Goal: Task Accomplishment & Management: Complete application form

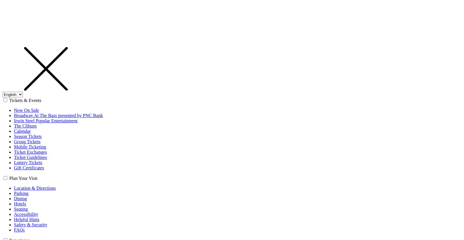
select select "1"
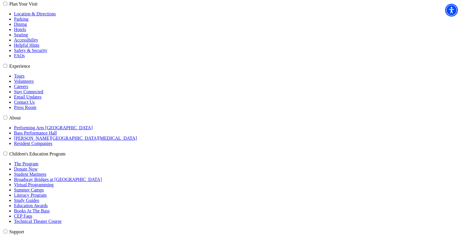
type input "[EMAIL_ADDRESS][DOMAIN_NAME]"
type input "10908"
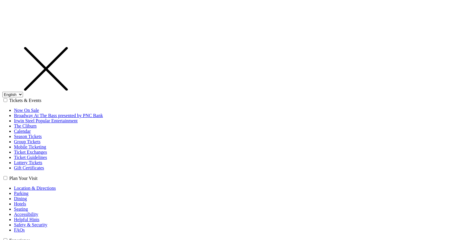
select select "1"
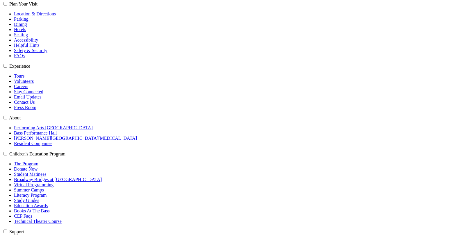
scroll to position [174, 0]
type input "[EMAIL_ADDRESS][DOMAIN_NAME]"
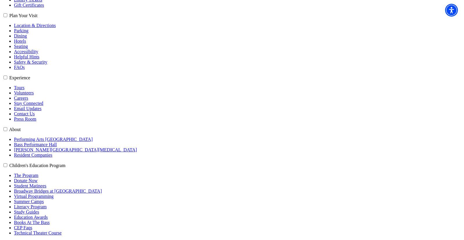
scroll to position [145, 0]
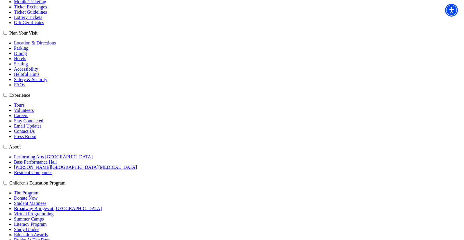
select select "1"
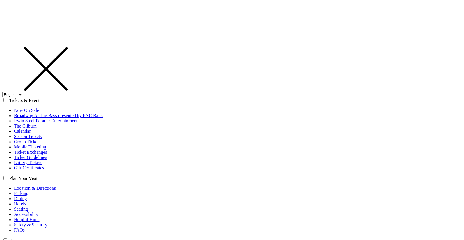
select select "1"
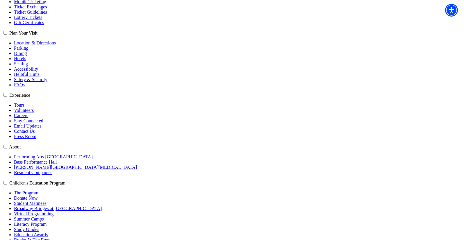
type input "[EMAIL_ADDRESS][DOMAIN_NAME]"
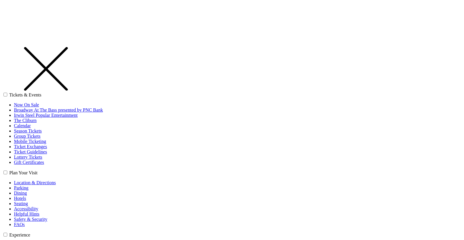
select select "1"
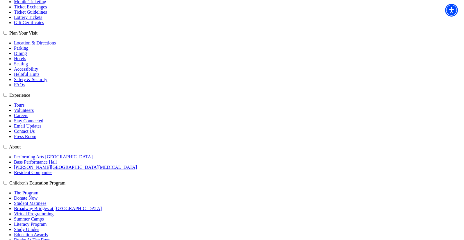
type input "[EMAIL_ADDRESS][DOMAIN_NAME]"
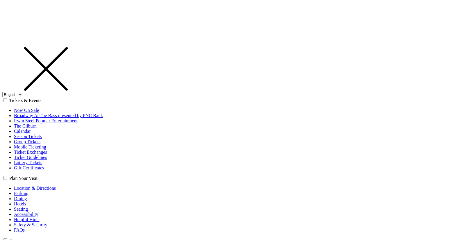
select select "1"
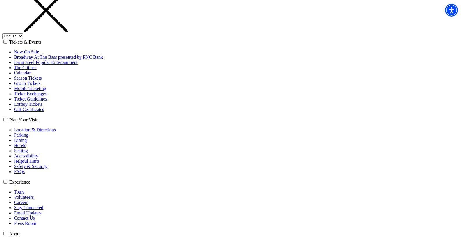
scroll to position [87, 0]
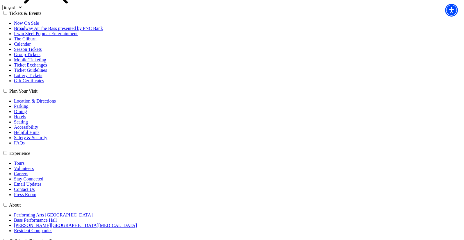
type input "cb@jixaw.com"
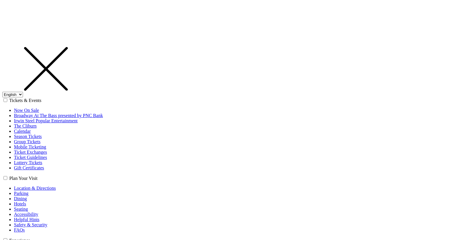
select select "1"
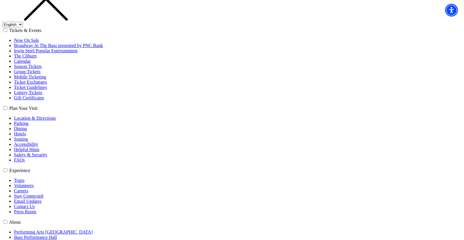
scroll to position [116, 0]
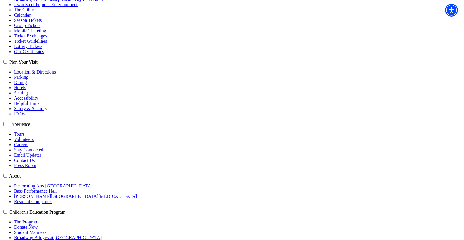
type input "cb@jixaw.com"
type input "123"
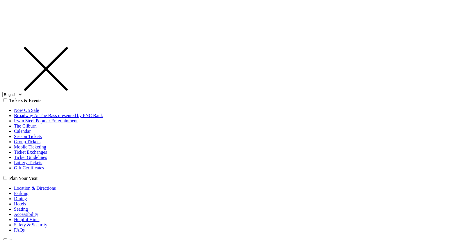
select select "1"
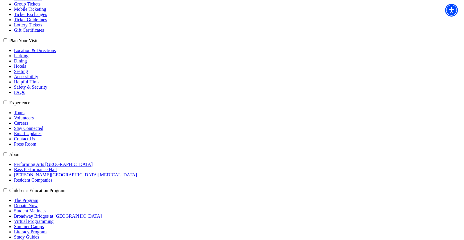
scroll to position [145, 0]
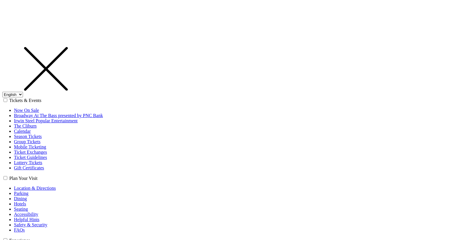
select select "1"
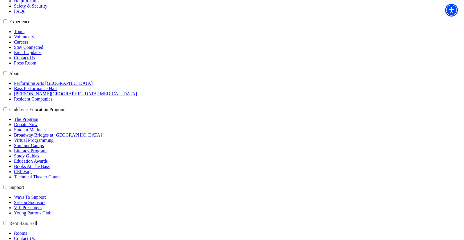
scroll to position [203, 0]
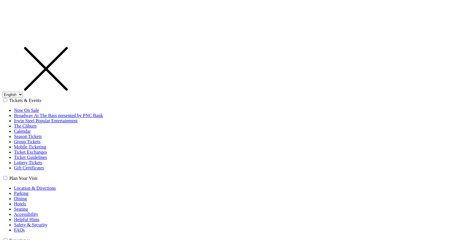
select select "1"
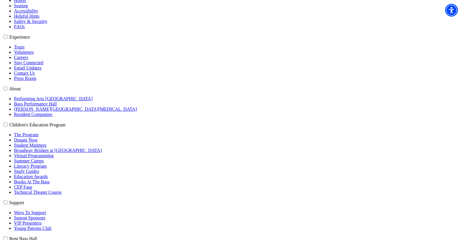
type input "[EMAIL_ADDRESS][DOMAIN_NAME]"
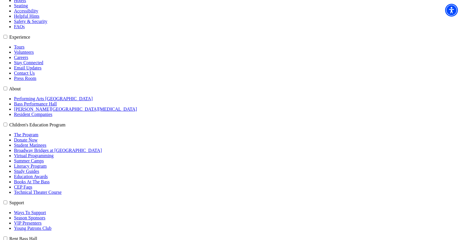
select select "32"
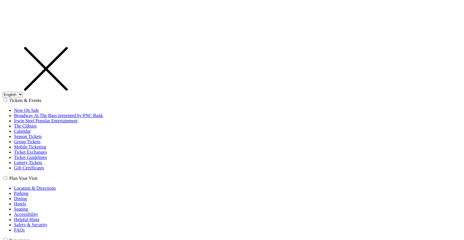
select select "1"
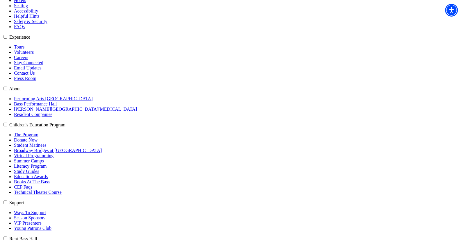
type input "cb@jixaw.com"
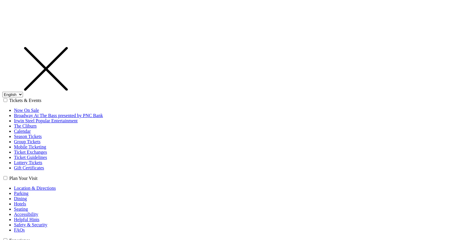
select select "1"
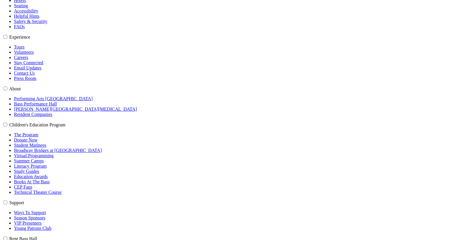
scroll to position [203, 0]
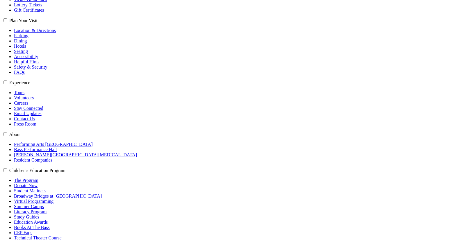
scroll to position [176, 0]
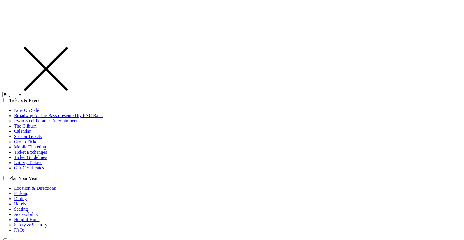
select select "1"
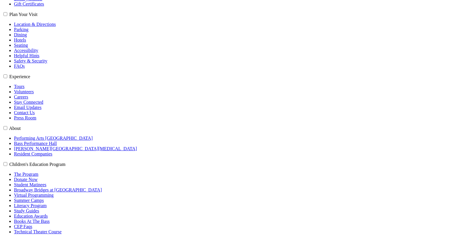
scroll to position [176, 0]
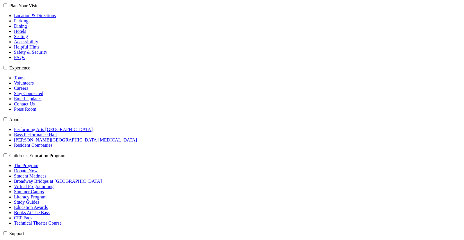
scroll to position [176, 0]
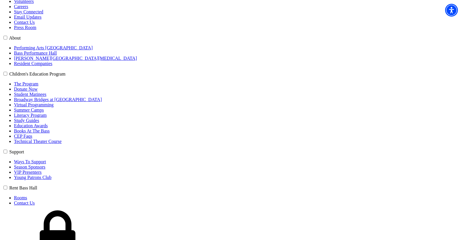
scroll to position [263, 0]
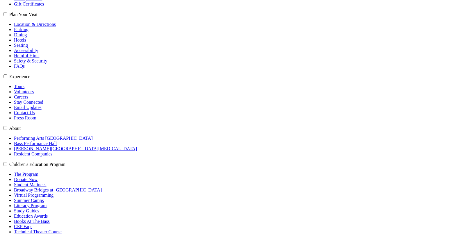
scroll to position [176, 0]
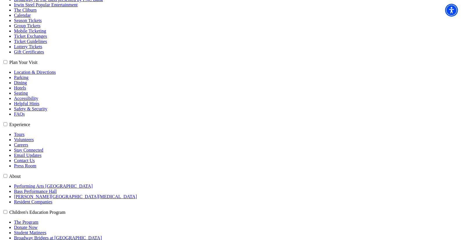
scroll to position [116, 0]
type input "[EMAIL_ADDRESS][DOMAIN_NAME]"
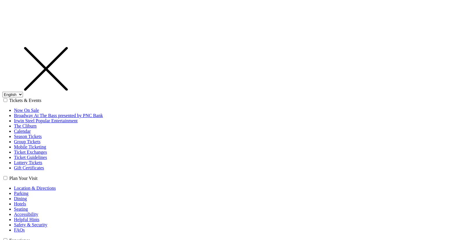
select select "1"
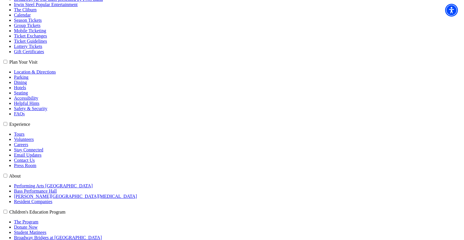
type input "[EMAIL_ADDRESS][DOMAIN_NAME]"
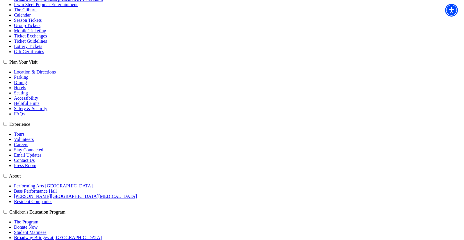
select select "1"
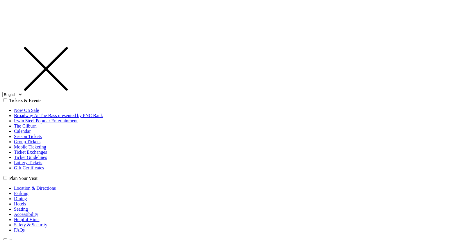
select select "1"
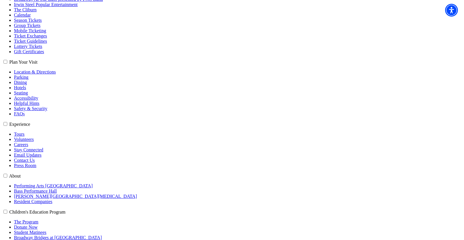
type input "[EMAIL_ADDRESS][DOMAIN_NAME]"
select select "32"
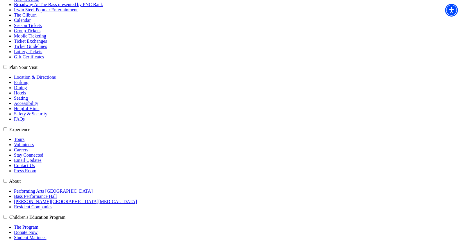
scroll to position [122, 0]
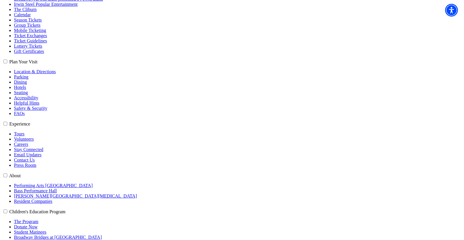
type input "123 f"
select select "1"
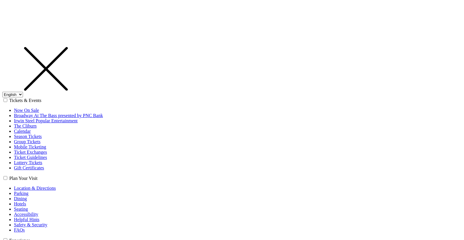
select select "1"
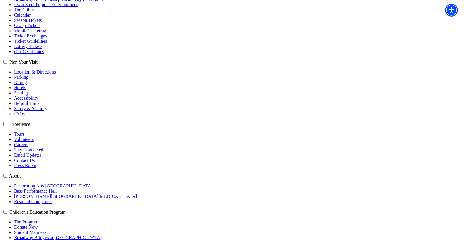
type input "[EMAIL_ADDRESS][DOMAIN_NAME]"
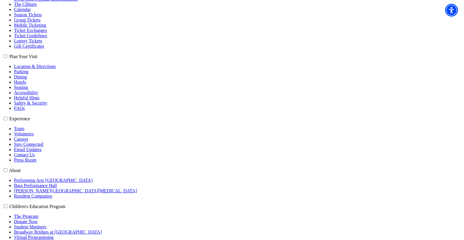
scroll to position [127, 0]
type input "1234"
select select "32"
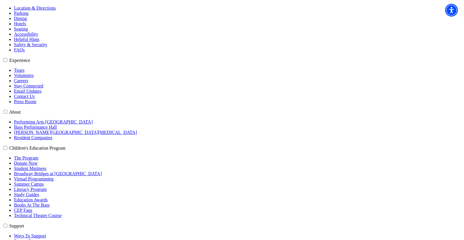
scroll to position [214, 0]
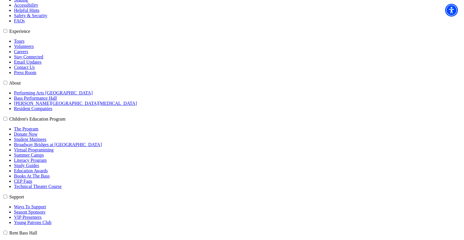
type input "123"
select select "1"
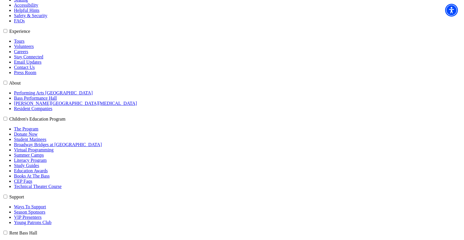
select select "[GEOGRAPHIC_DATA]"
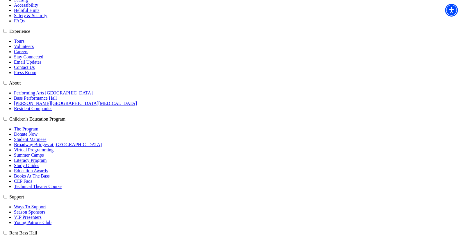
select select "125"
select select
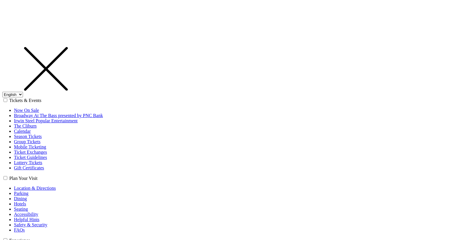
select select "1"
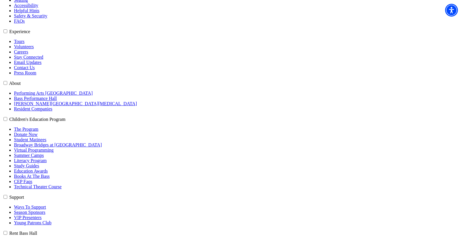
type input "[EMAIL_ADDRESS][DOMAIN_NAME]"
type input "123"
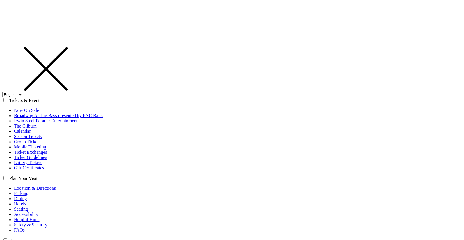
select select "1"
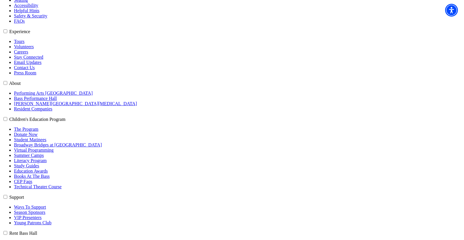
type input "[EMAIL_ADDRESS][DOMAIN_NAME]"
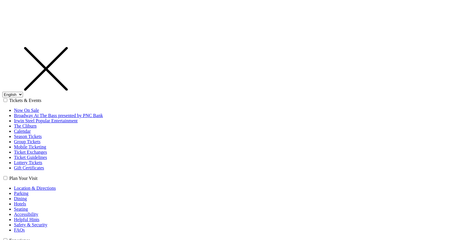
select select "1"
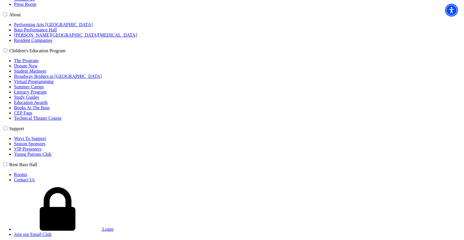
scroll to position [209, 0]
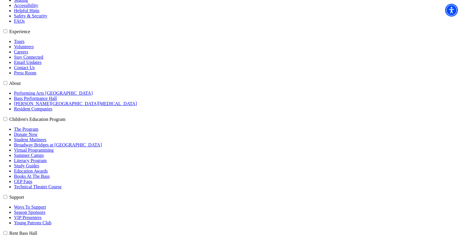
type input "[EMAIL_ADDRESS][DOMAIN_NAME]"
select select "32"
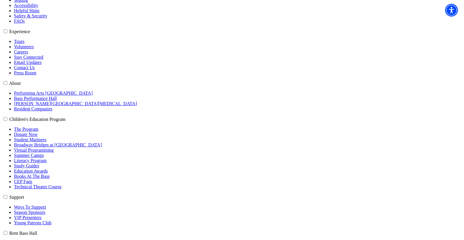
type input "123"
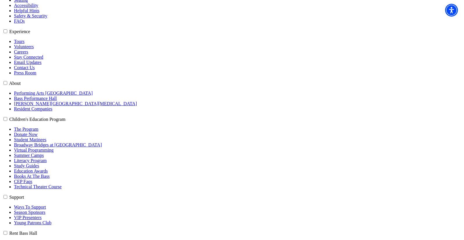
select select "32"
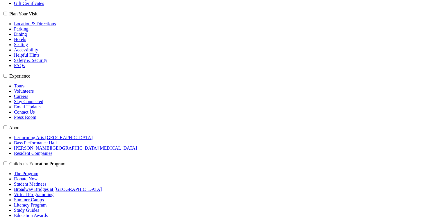
scroll to position [172, 0]
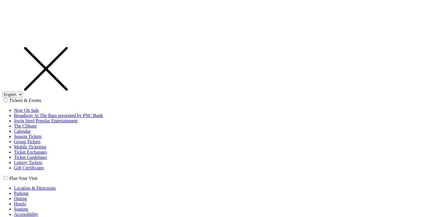
select select "1"
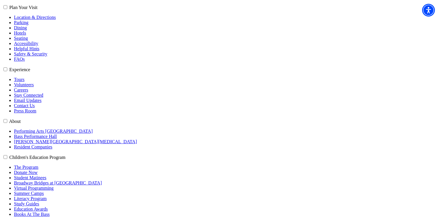
scroll to position [174, 0]
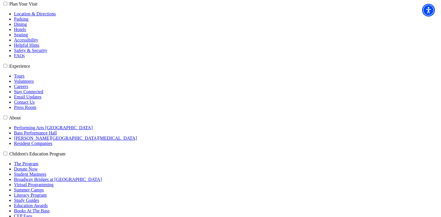
type input "[EMAIL_ADDRESS][DOMAIN_NAME]"
type input "1234"
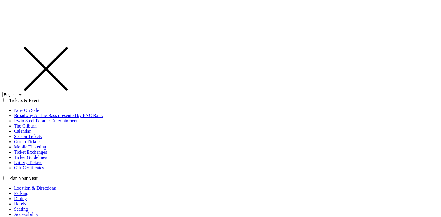
select select "1"
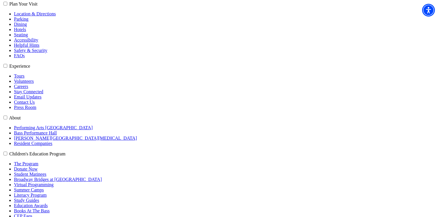
type input "[EMAIL_ADDRESS][DOMAIN_NAME]"
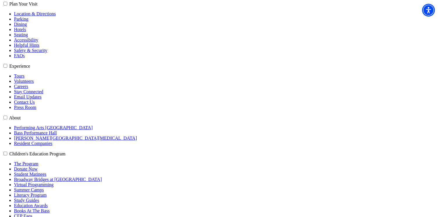
type input "1245"
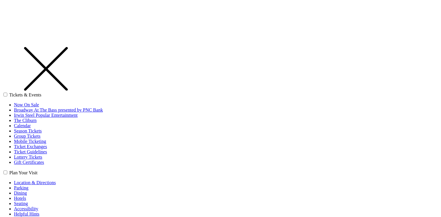
select select "1"
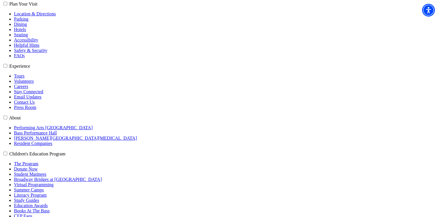
type input "[EMAIL_ADDRESS][DOMAIN_NAME]"
type input "1"
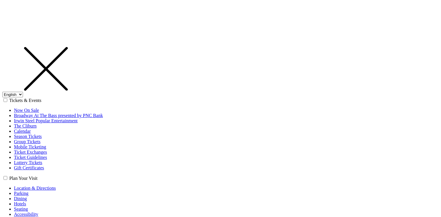
select select "1"
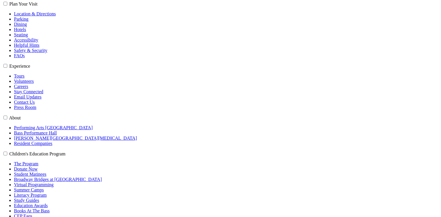
scroll to position [174, 0]
type input "[EMAIL_ADDRESS][DOMAIN_NAME]"
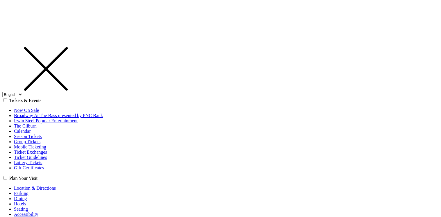
select select "1"
type input "[EMAIL_ADDRESS][DOMAIN_NAME]"
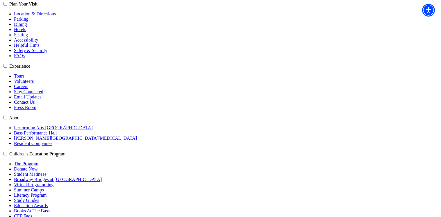
type input "1"
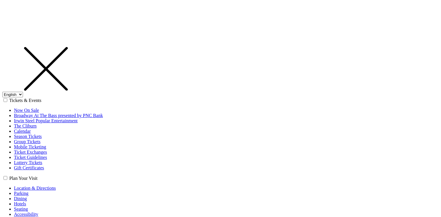
select select "1"
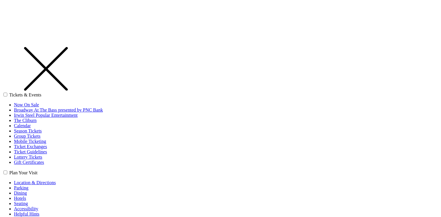
select select "1"
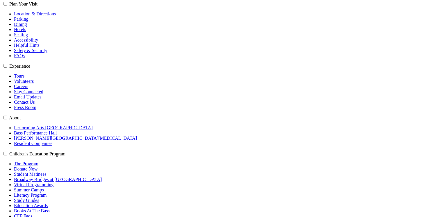
type input "[EMAIL_ADDRESS][DOMAIN_NAME]"
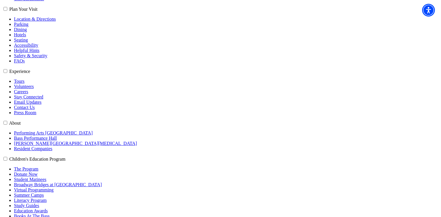
scroll to position [180, 0]
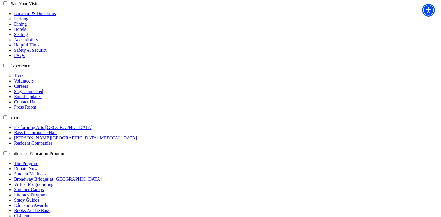
type input "123"
